Goal: Task Accomplishment & Management: Complete application form

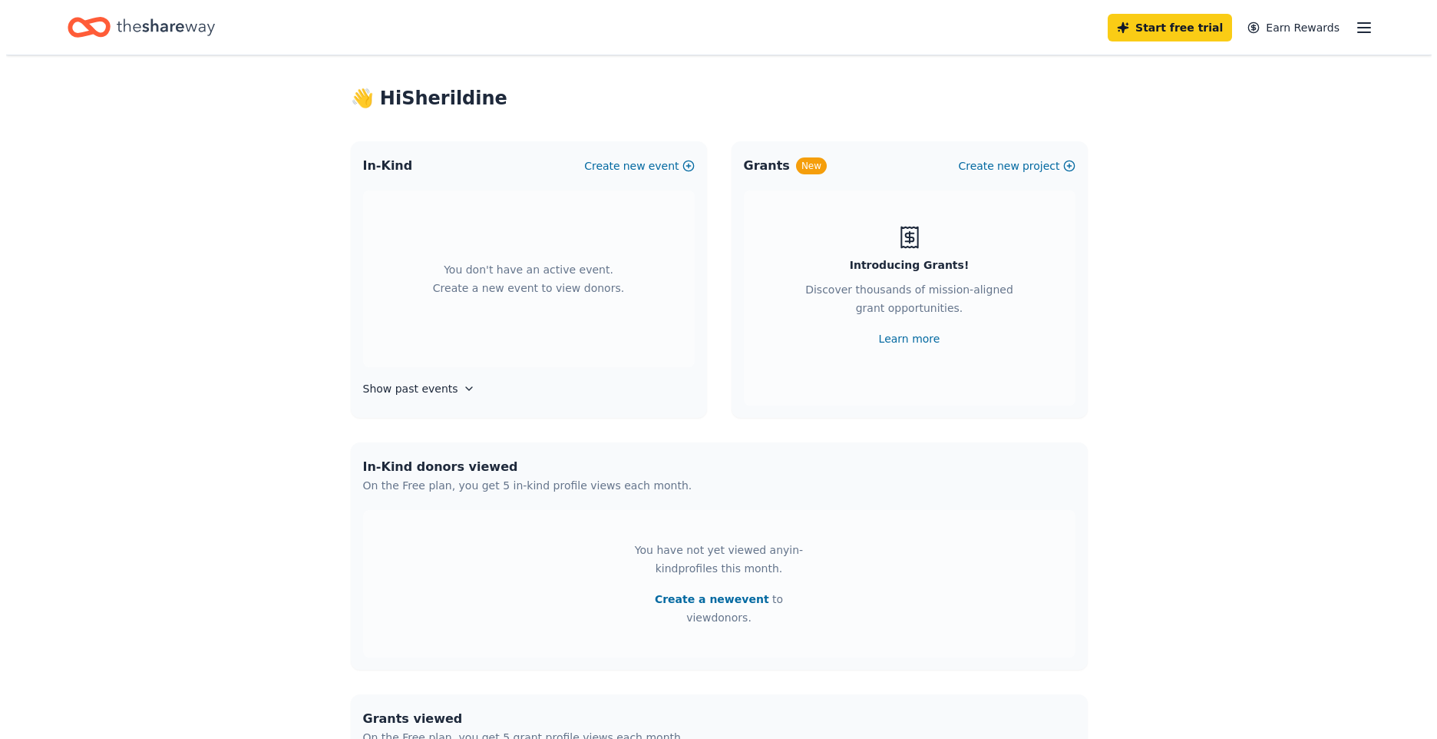
scroll to position [17, 0]
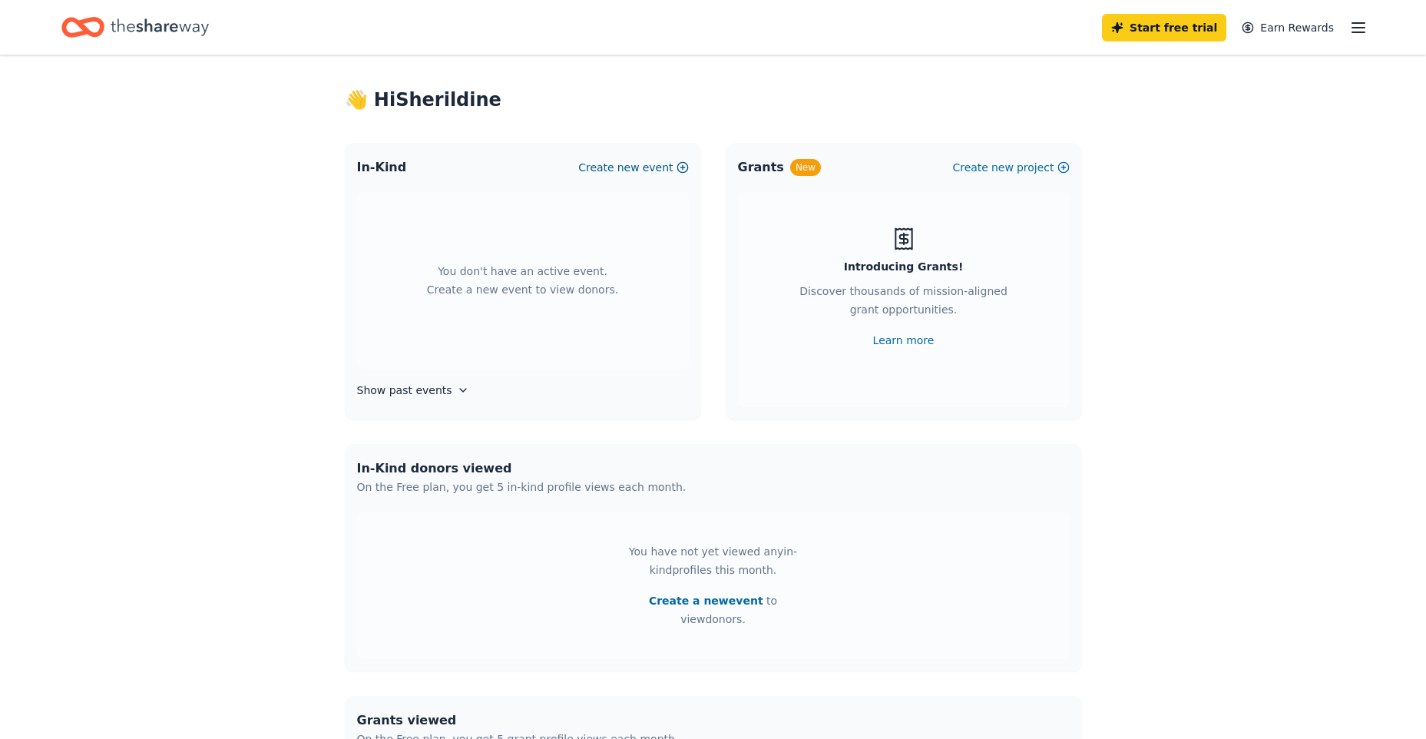
click at [640, 166] on span "new" at bounding box center [628, 167] width 22 height 18
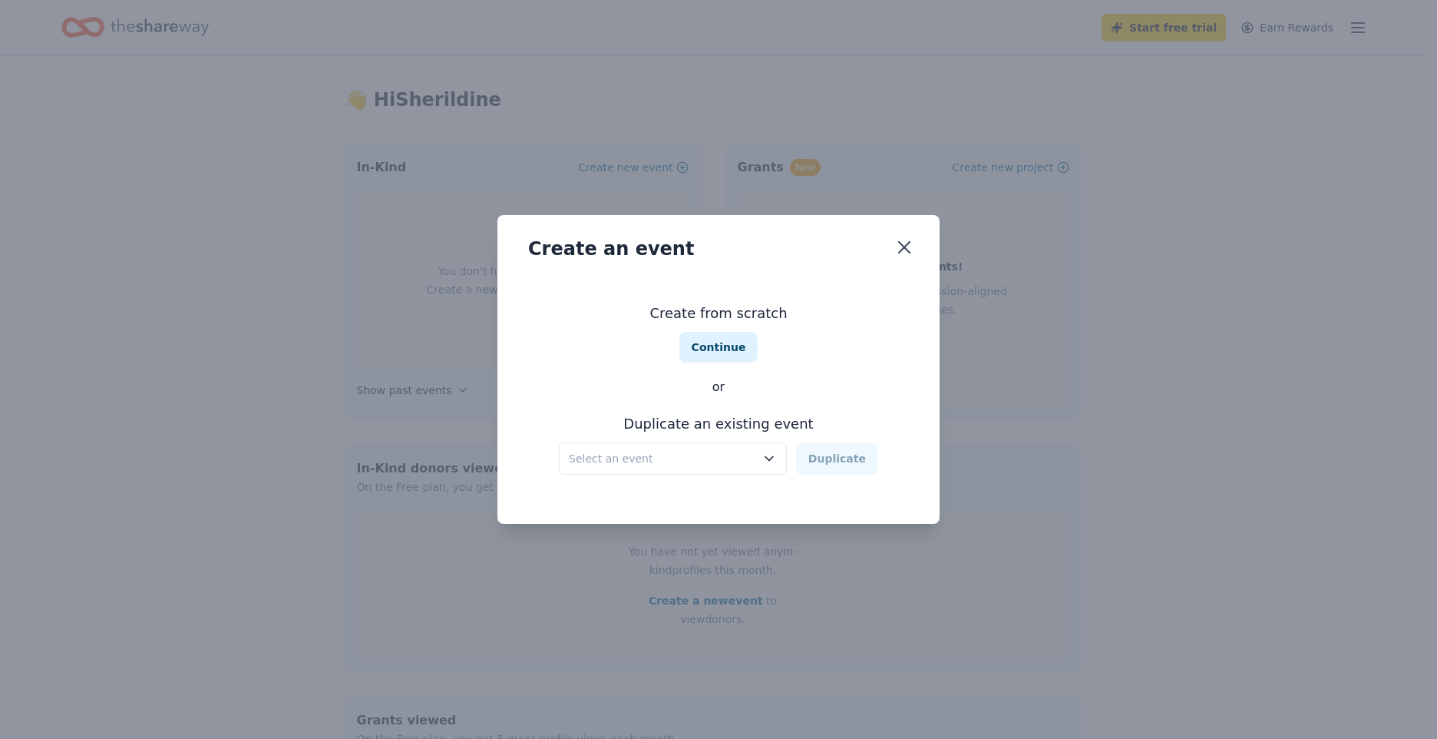
click at [663, 461] on span "Select an event" at bounding box center [662, 458] width 187 height 18
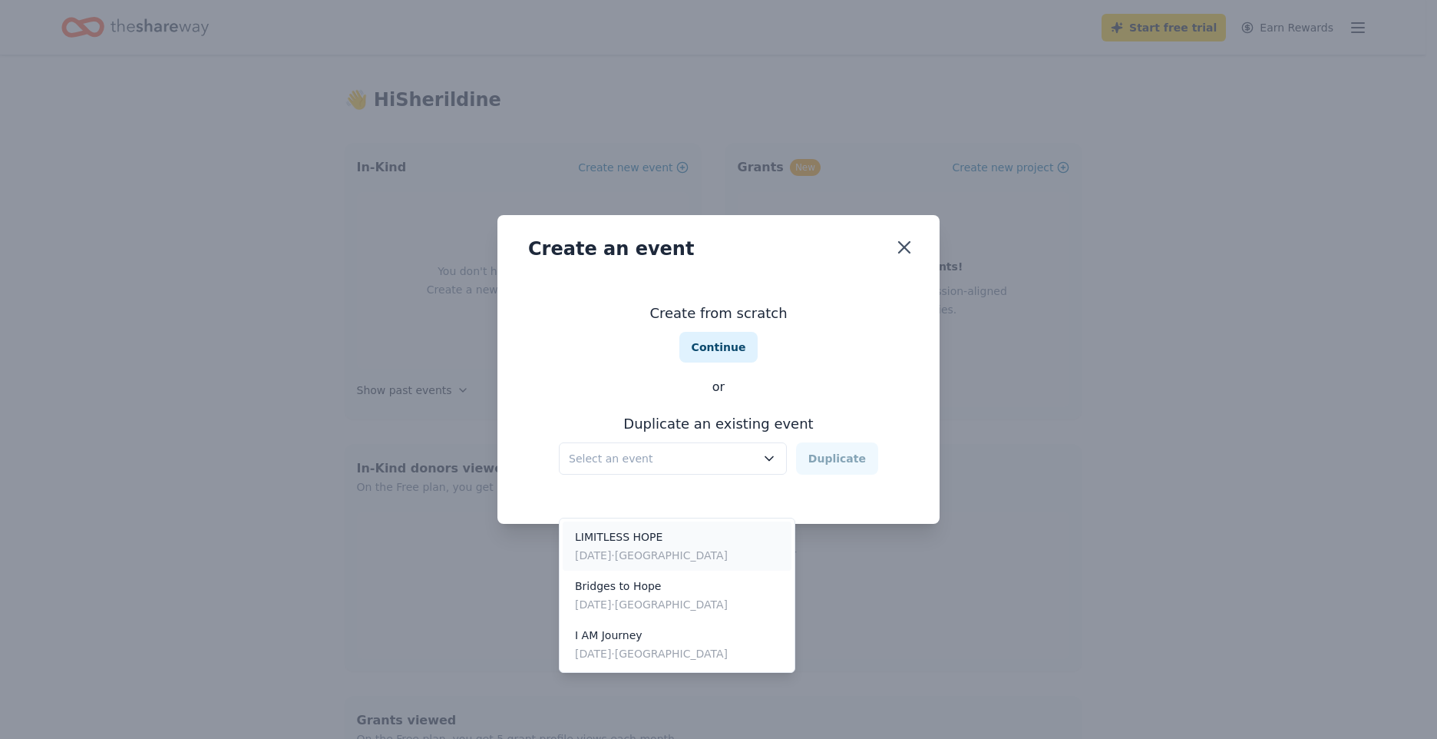
click at [653, 546] on div "[DATE] · [GEOGRAPHIC_DATA]" at bounding box center [651, 555] width 153 height 18
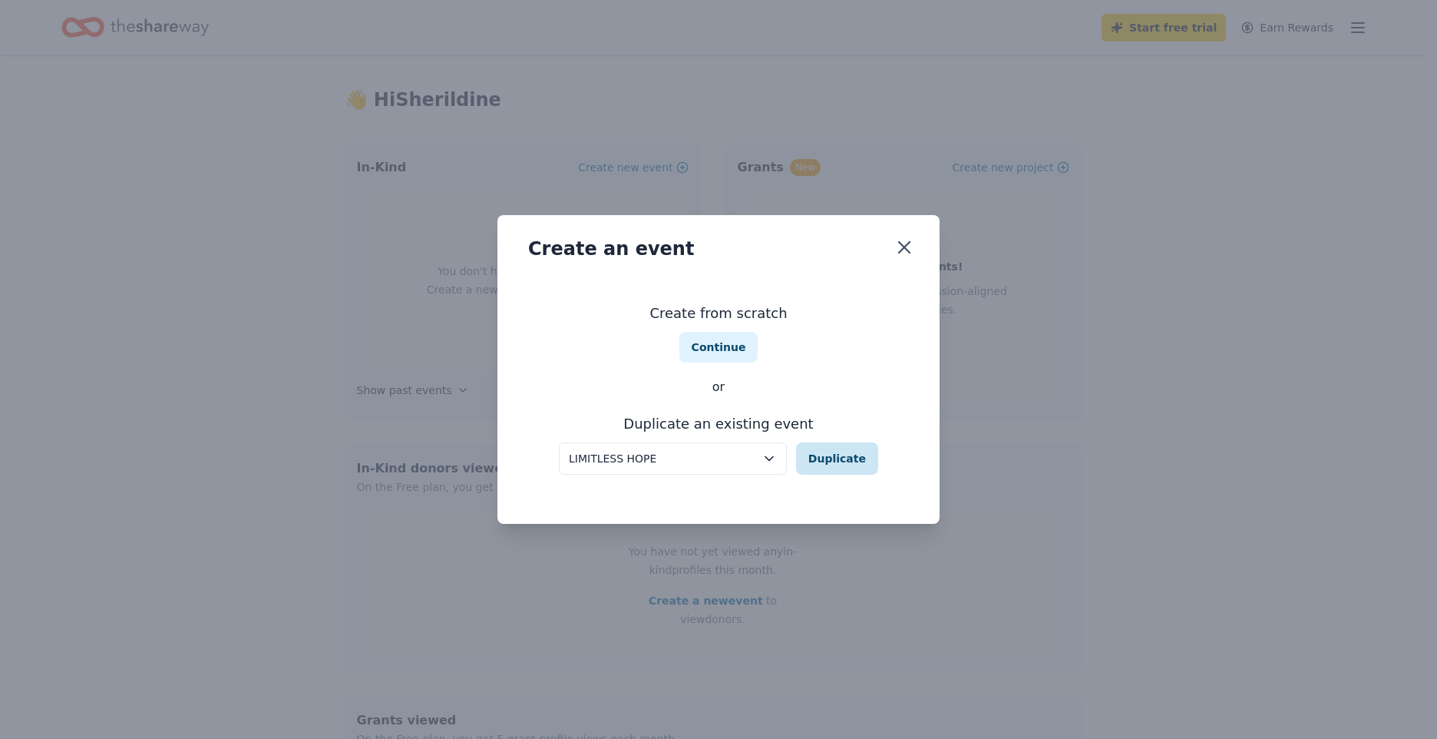
click at [858, 465] on button "Duplicate" at bounding box center [837, 458] width 82 height 32
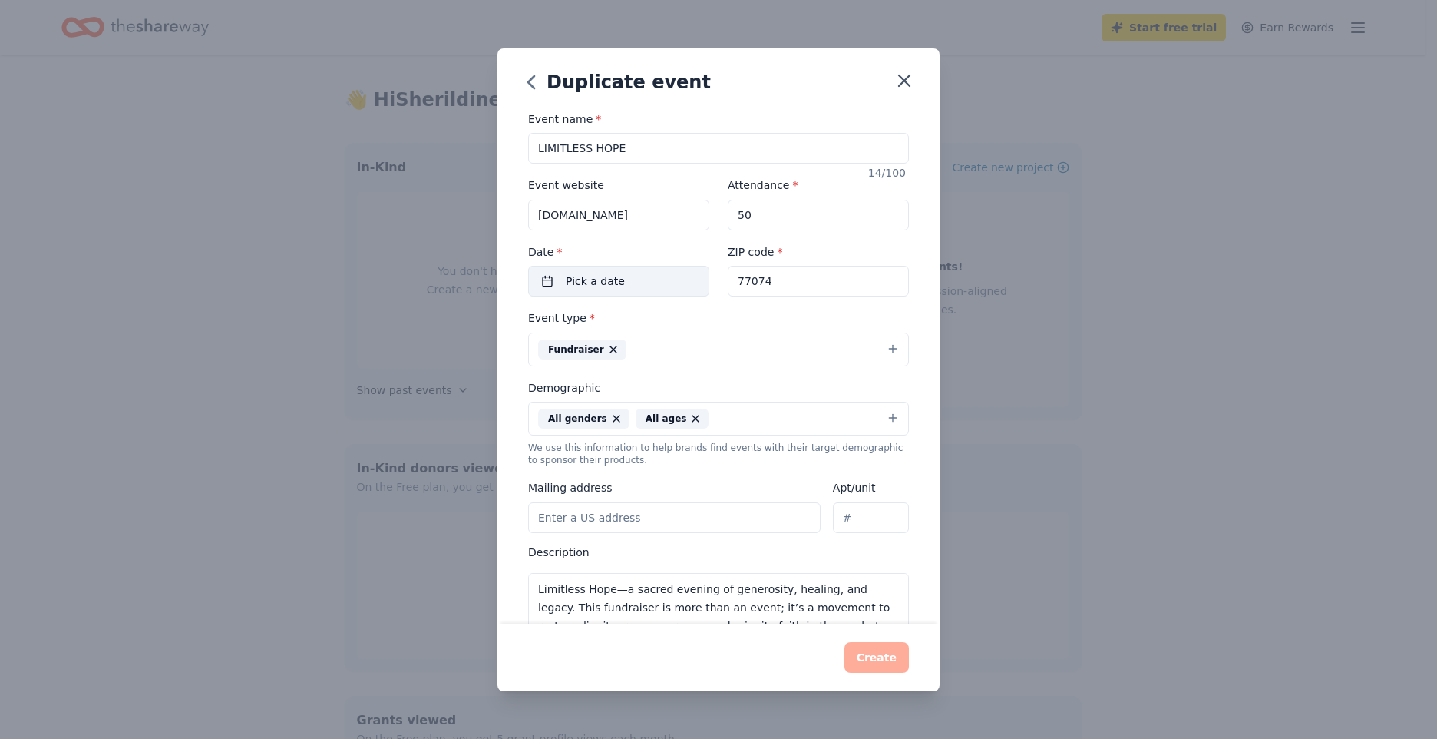
click at [654, 286] on button "Pick a date" at bounding box center [618, 281] width 181 height 31
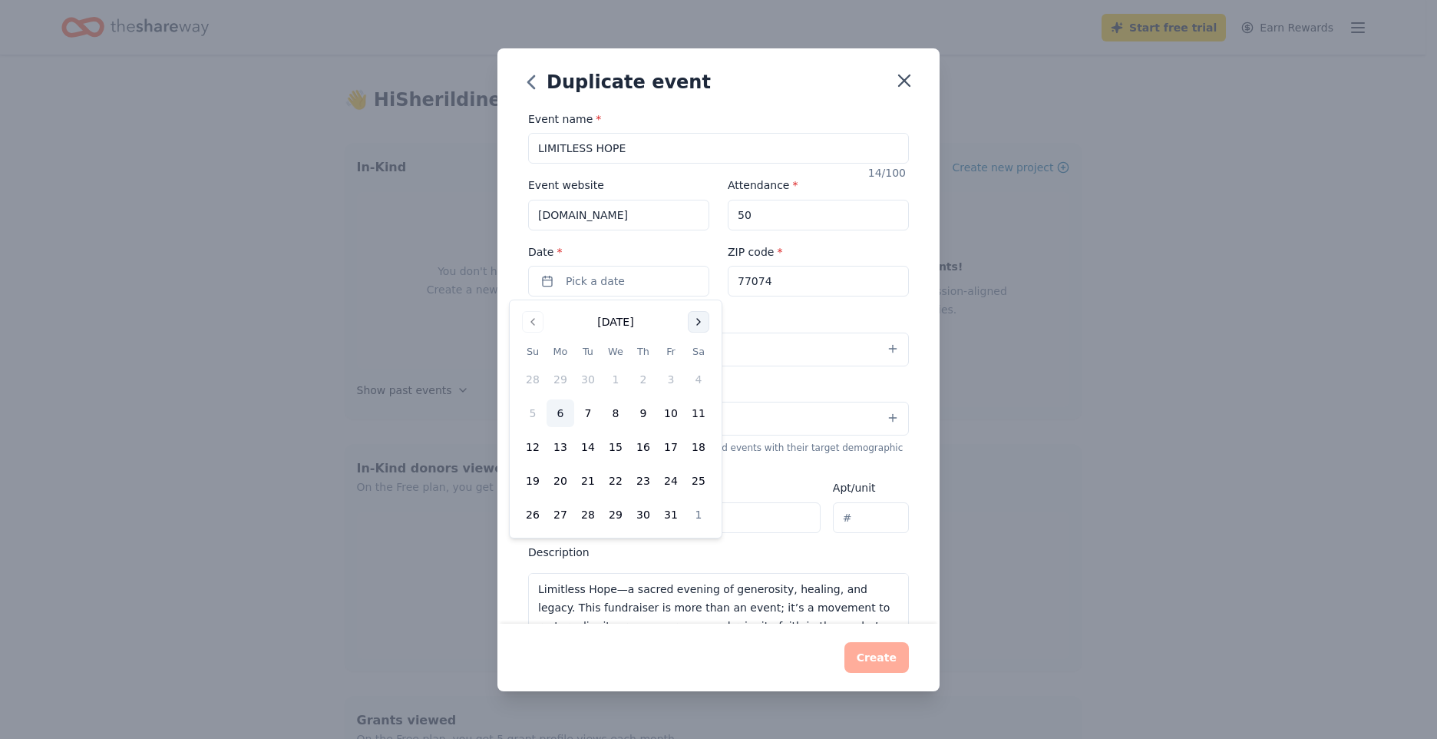
click at [702, 325] on button "Go to next month" at bounding box center [698, 321] width 21 height 21
click at [696, 516] on button "29" at bounding box center [699, 515] width 28 height 28
click at [901, 474] on div "Event name * LIMITLESS HOPE 14 /100 Event website [DOMAIN_NAME] Attendance * 50…" at bounding box center [719, 367] width 442 height 514
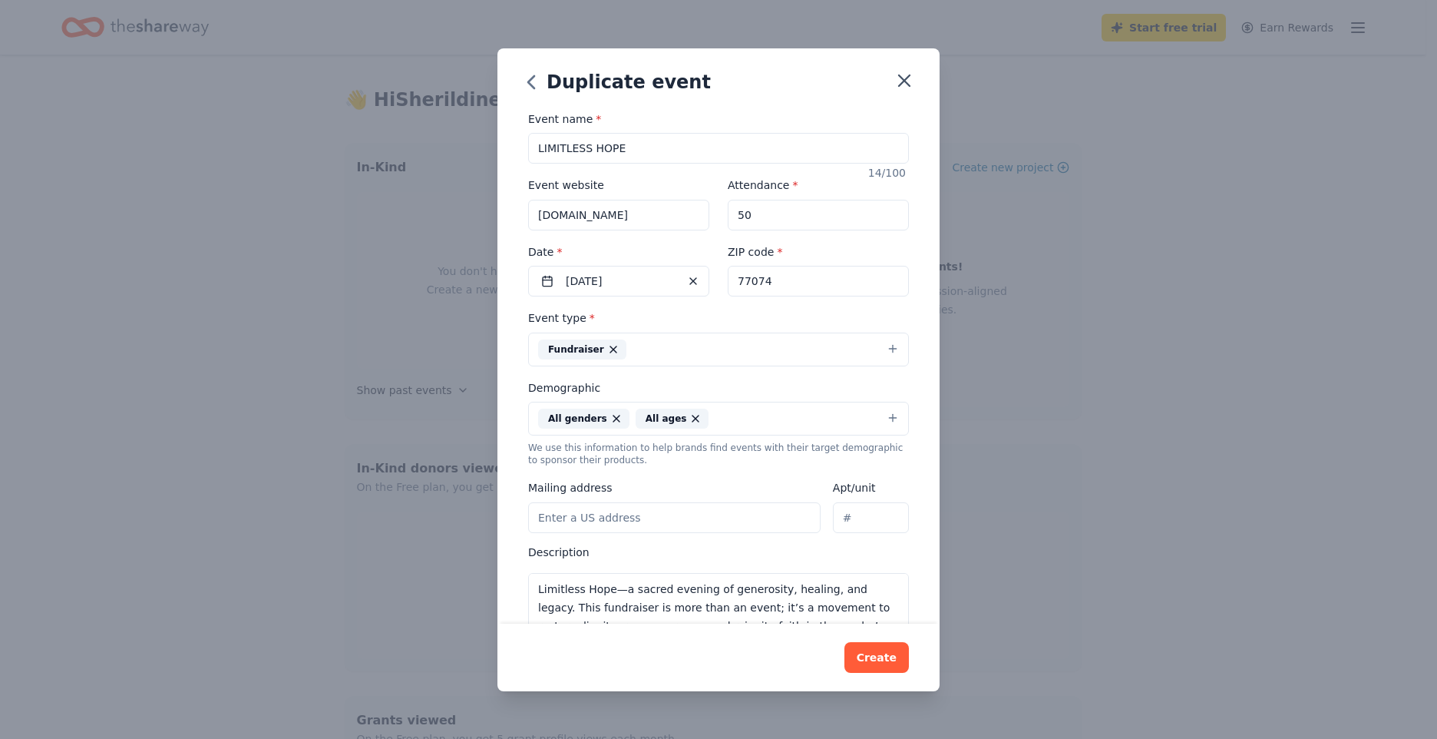
click at [697, 354] on button "Fundraiser" at bounding box center [718, 349] width 381 height 34
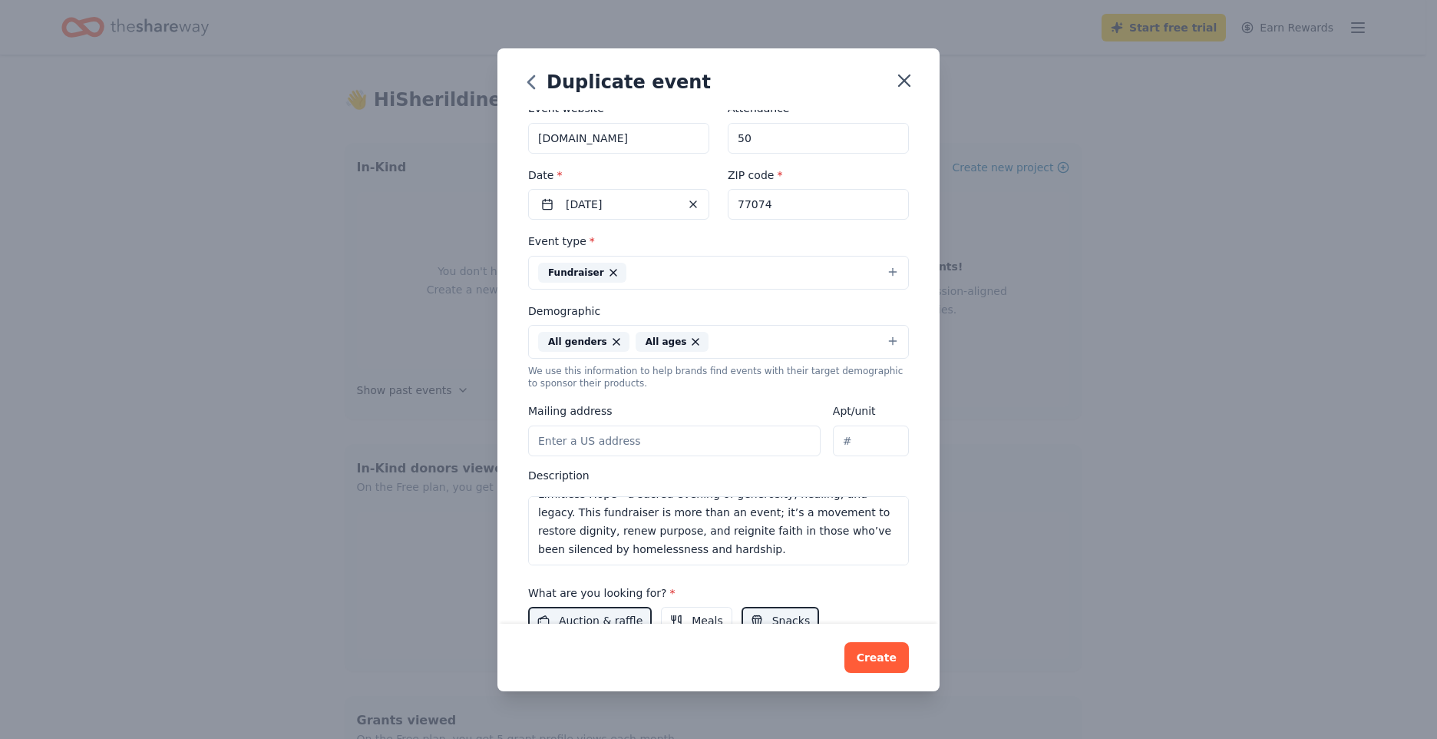
scroll to position [18, 0]
click at [688, 431] on input "Mailing address" at bounding box center [674, 440] width 293 height 31
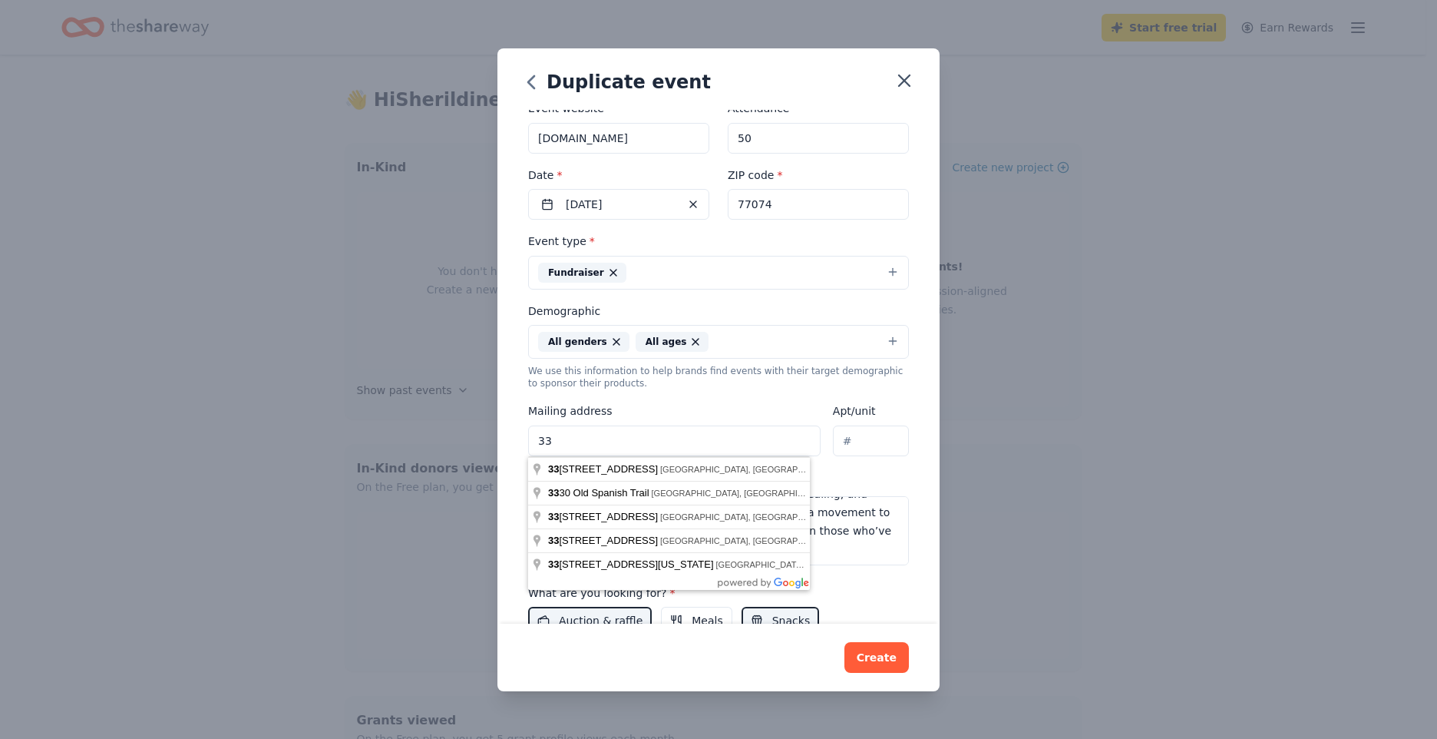
type input "[STREET_ADDRESS]"
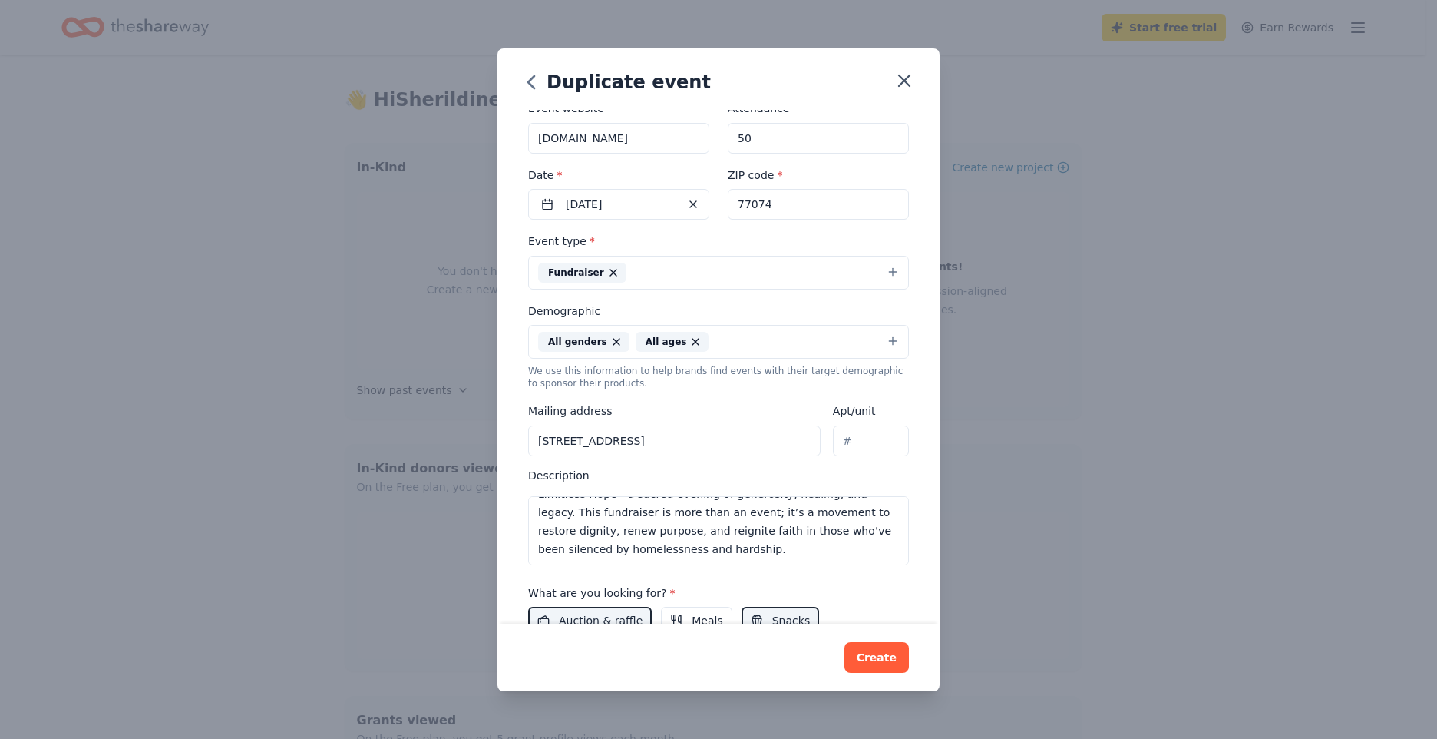
click at [773, 387] on div "We use this information to help brands find events with their target demographi…" at bounding box center [718, 377] width 381 height 25
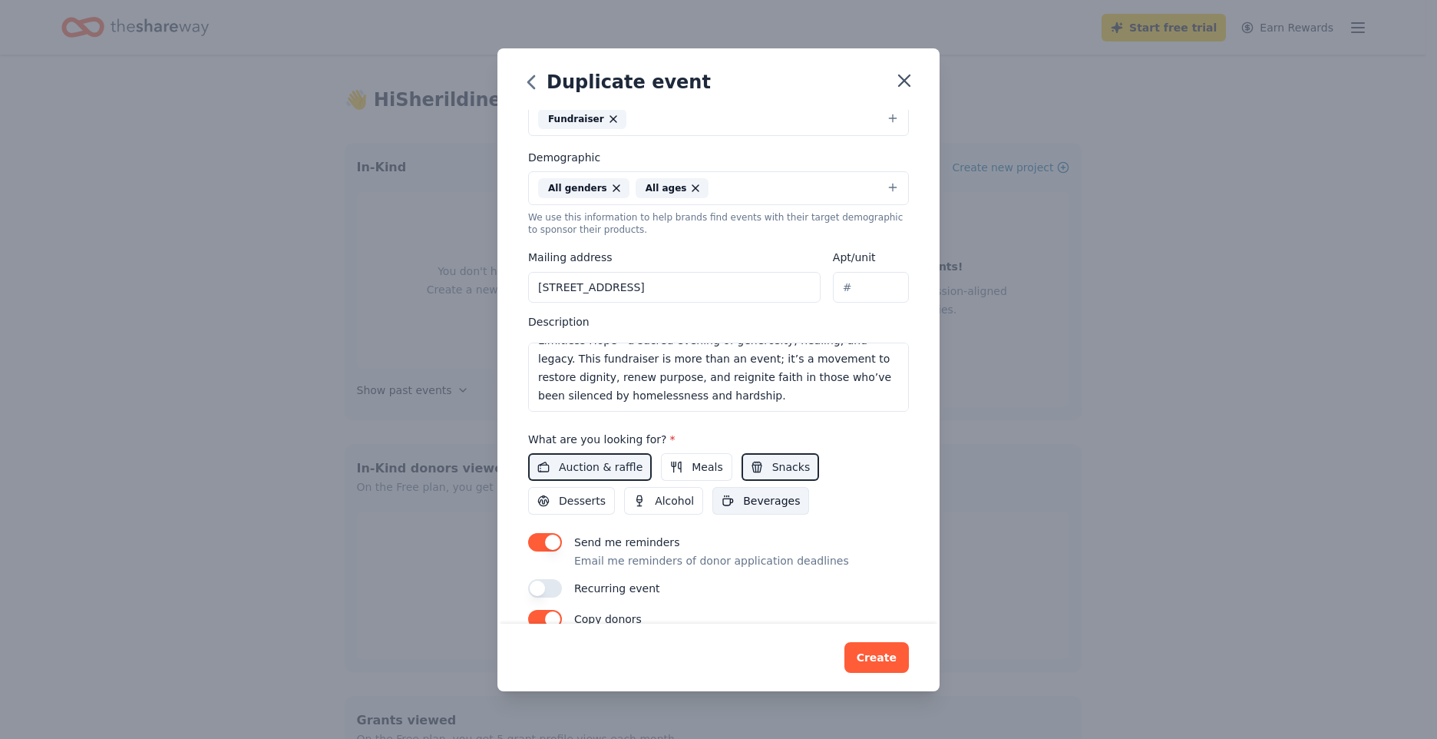
scroll to position [12, 0]
click at [699, 474] on span "Meals" at bounding box center [707, 467] width 31 height 18
click at [580, 499] on span "Desserts" at bounding box center [582, 500] width 47 height 18
click at [655, 498] on span "Alcohol" at bounding box center [674, 500] width 39 height 18
click at [748, 501] on span "Beverages" at bounding box center [771, 500] width 57 height 18
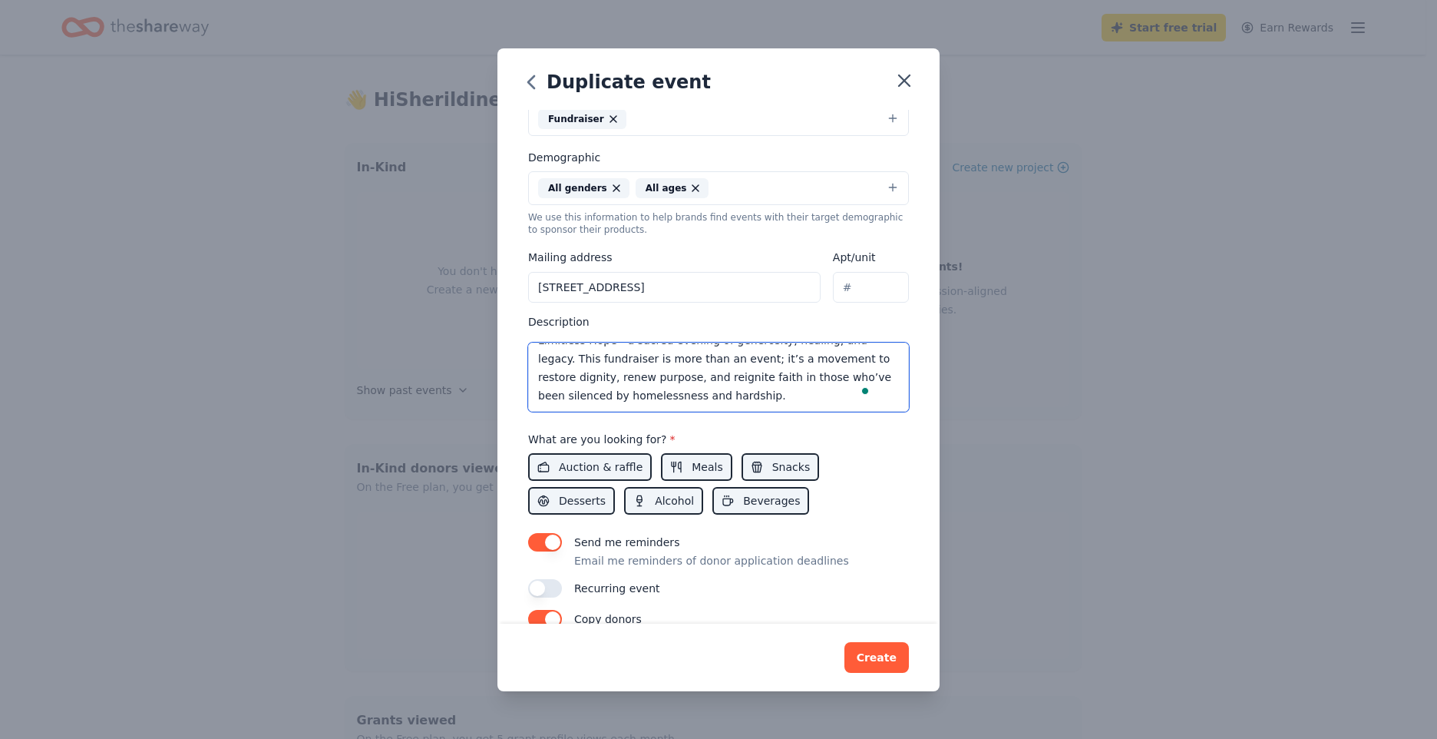
scroll to position [18, 0]
drag, startPoint x: 617, startPoint y: 375, endPoint x: 514, endPoint y: 332, distance: 111.5
click at [514, 332] on div "Event name * LIMITLESS HOPE 14 /100 Event website [DOMAIN_NAME] Attendance * 50…" at bounding box center [719, 367] width 442 height 514
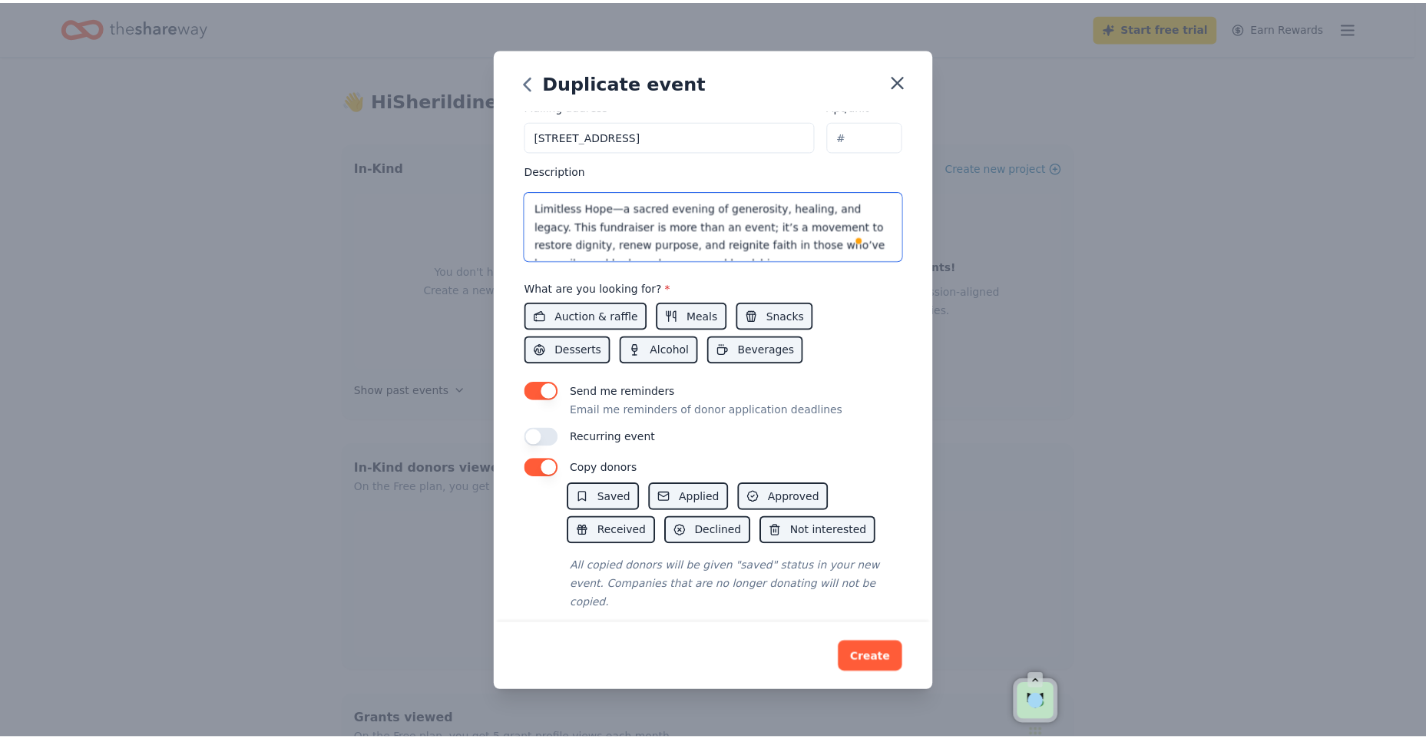
scroll to position [398, 0]
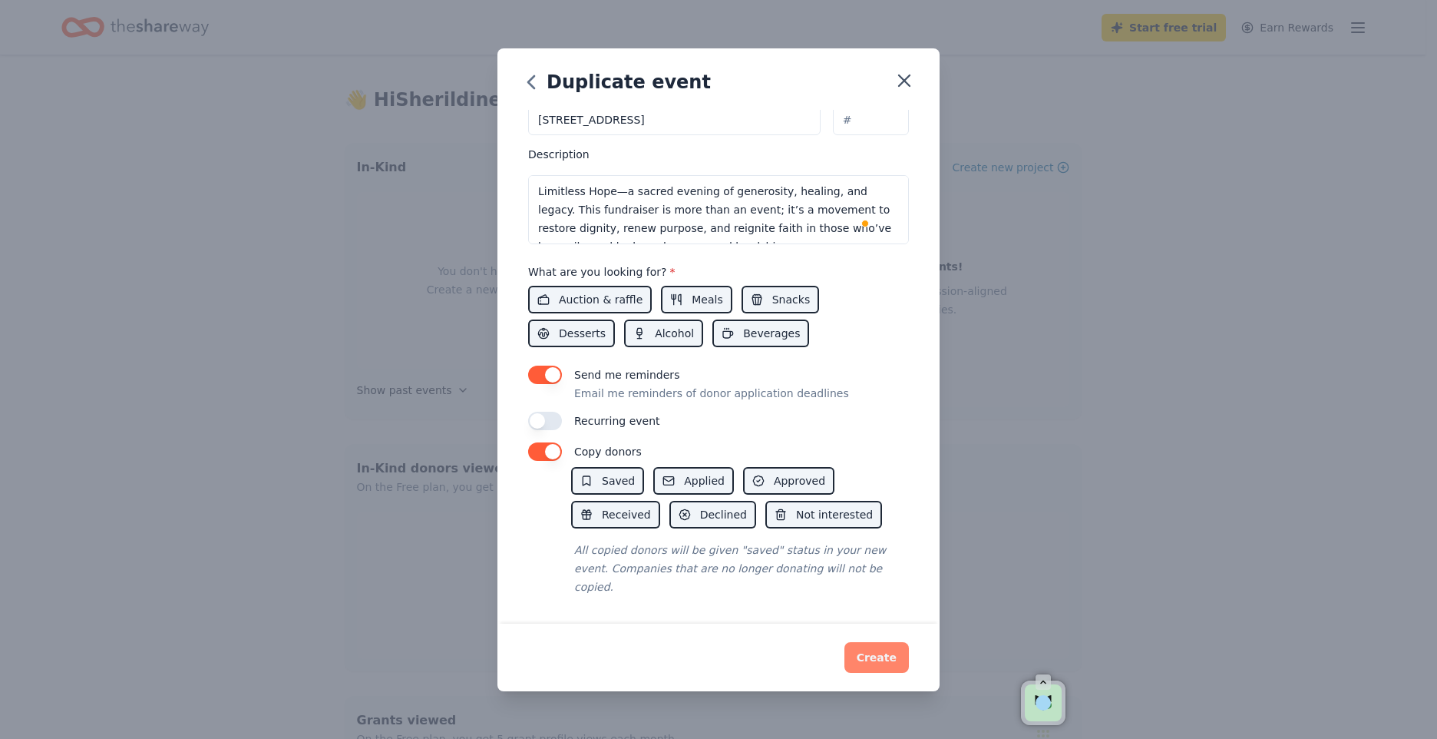
click at [882, 665] on button "Create" at bounding box center [877, 657] width 64 height 31
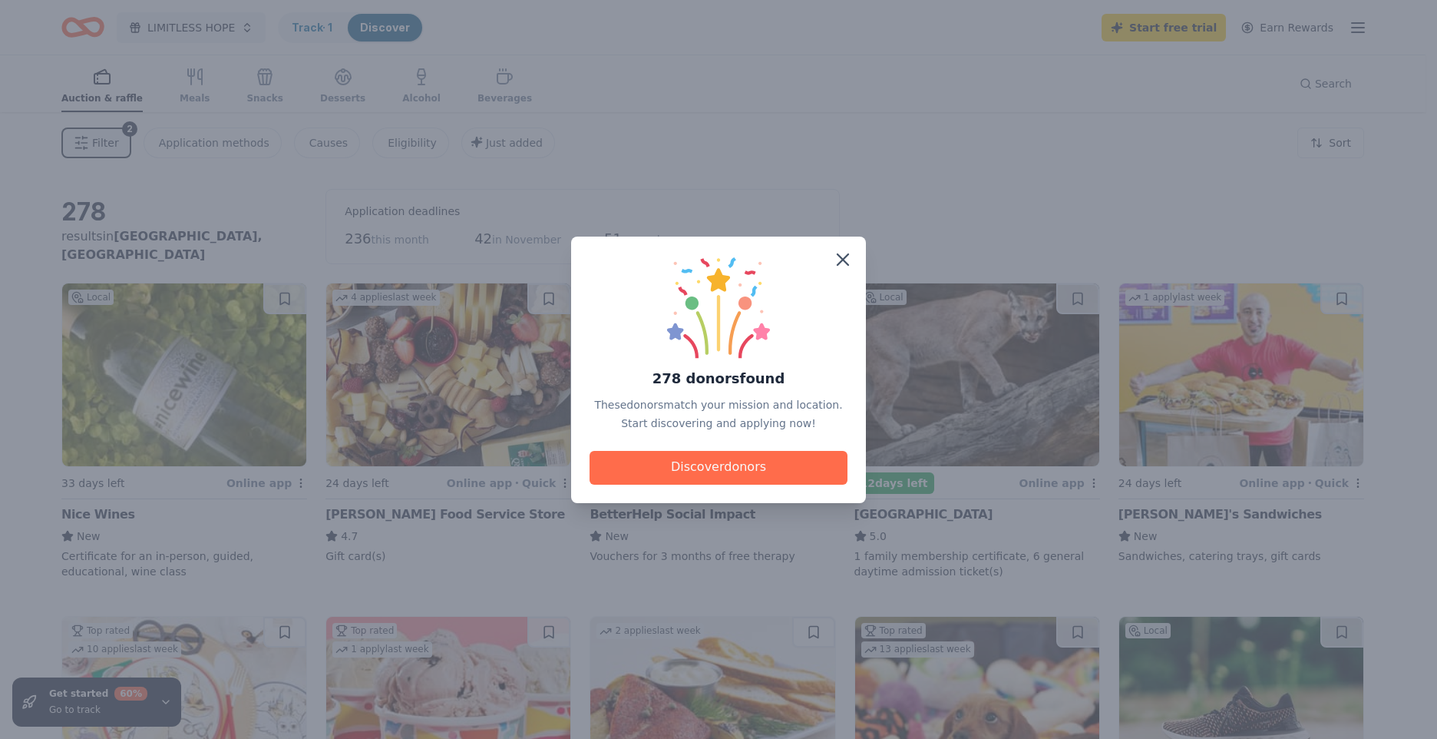
click at [687, 473] on button "Discover donors" at bounding box center [719, 468] width 258 height 34
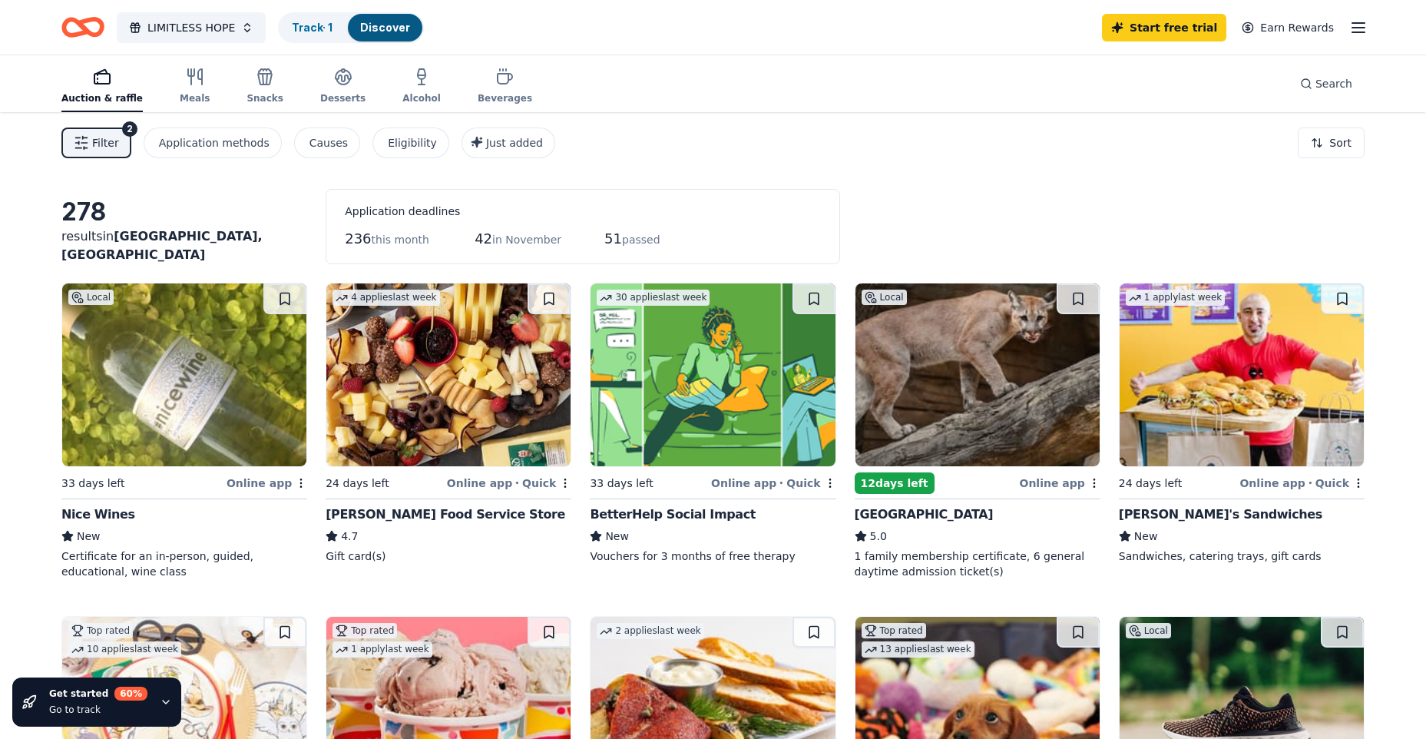
click at [1056, 487] on div "Online app" at bounding box center [1060, 482] width 81 height 19
